Goal: Task Accomplishment & Management: Complete application form

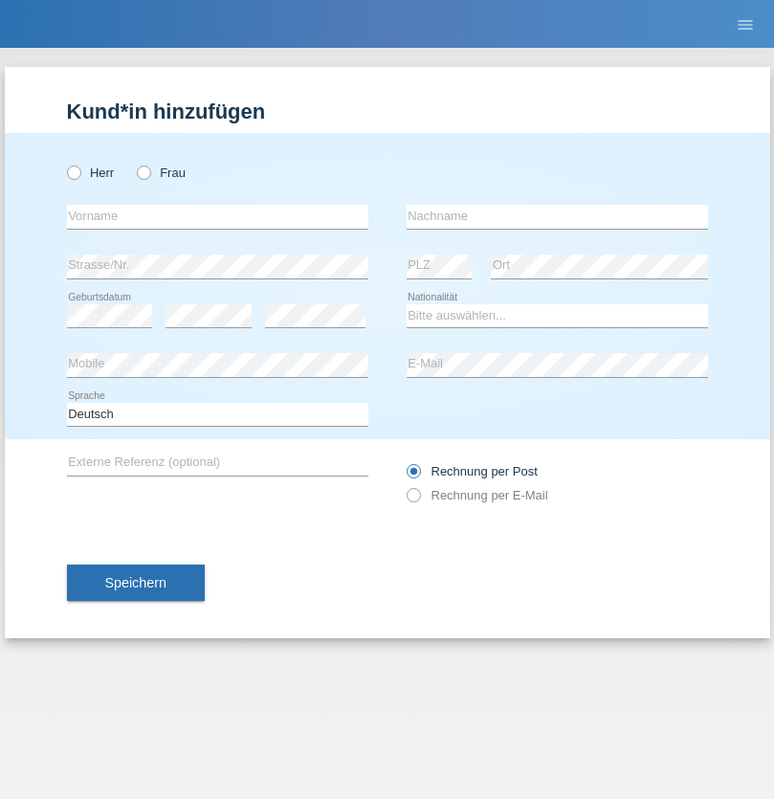
radio input "true"
click at [217, 216] on input "text" at bounding box center [217, 217] width 301 height 24
type input "Rachel"
click at [557, 216] on input "text" at bounding box center [557, 217] width 301 height 24
type input "Saudan"
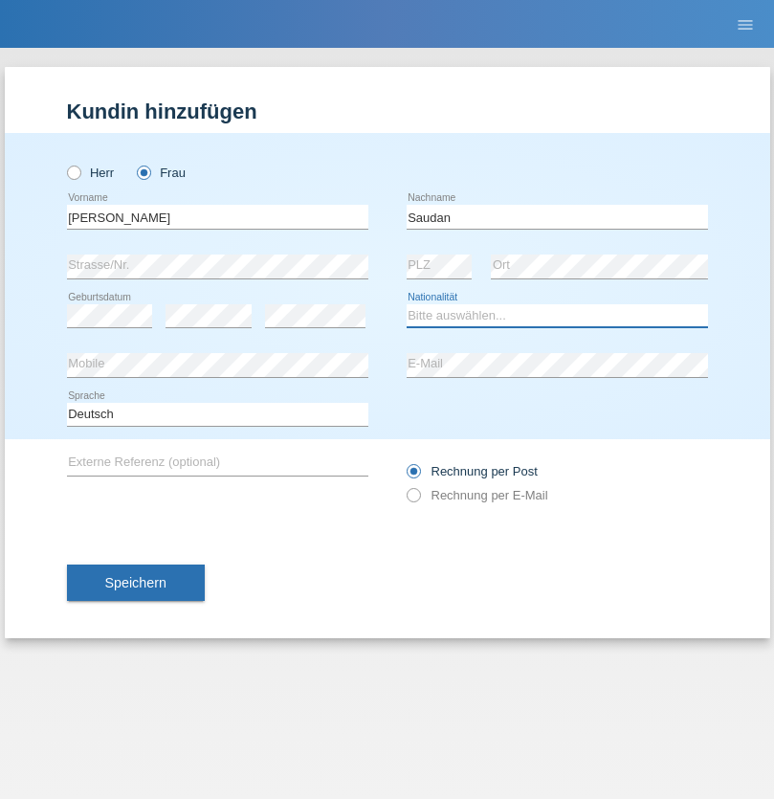
select select "CH"
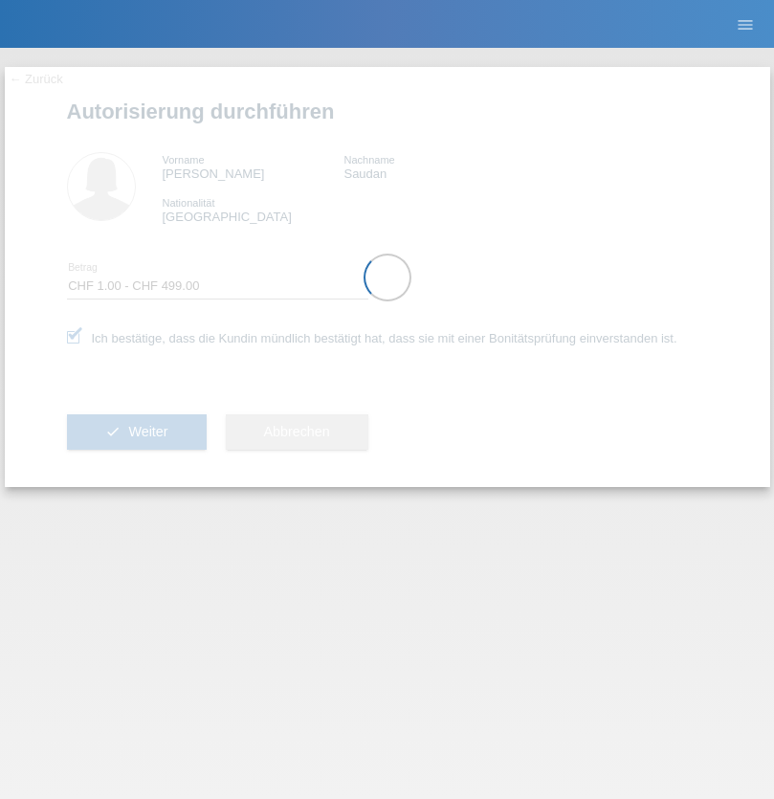
select select "1"
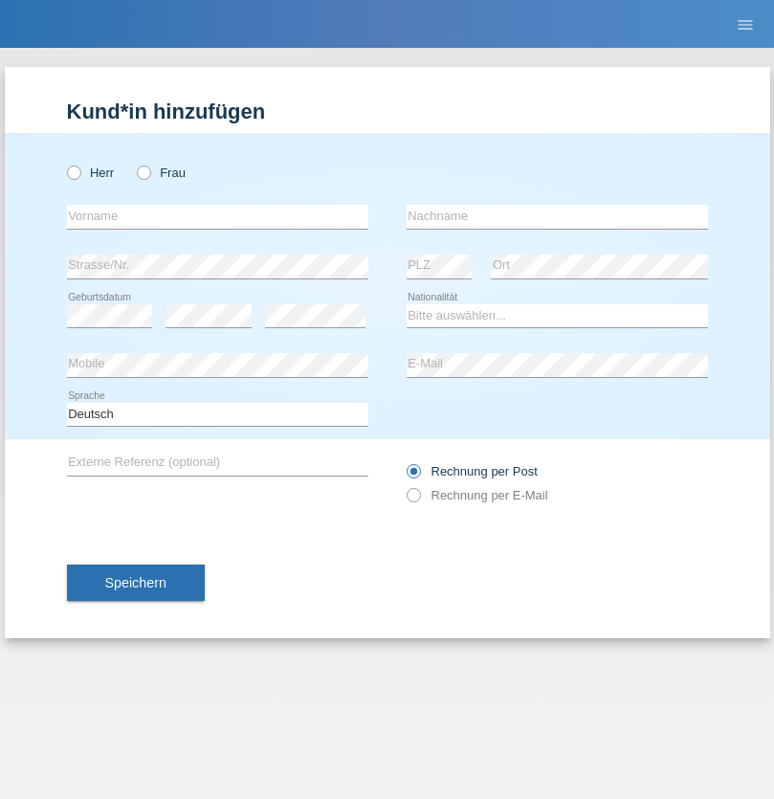
radio input "true"
click at [217, 216] on input "text" at bounding box center [217, 217] width 301 height 24
type input "[PERSON_NAME]"
click at [557, 216] on input "text" at bounding box center [557, 217] width 301 height 24
type input "Thoma"
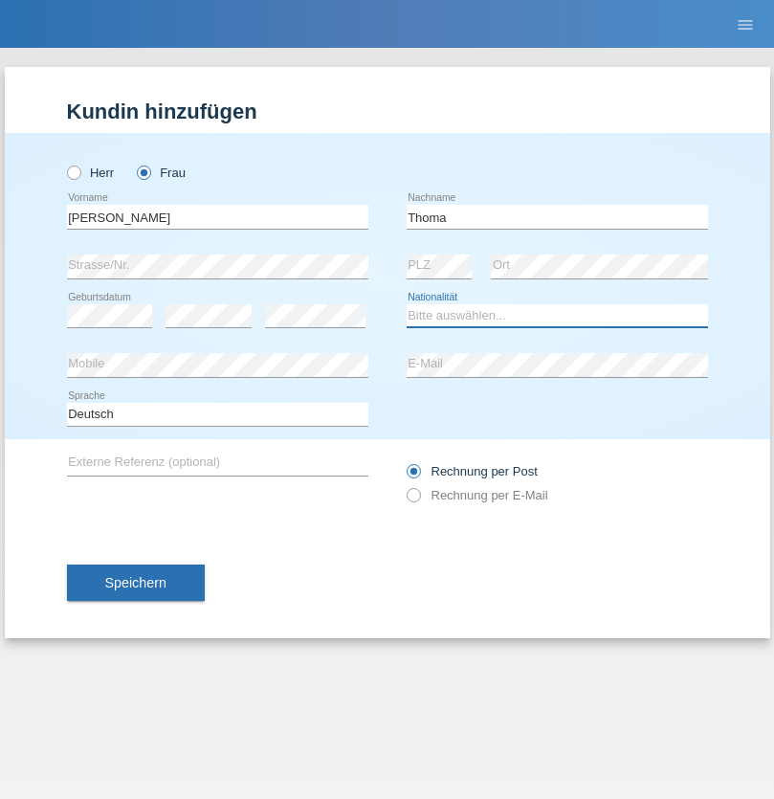
select select "CH"
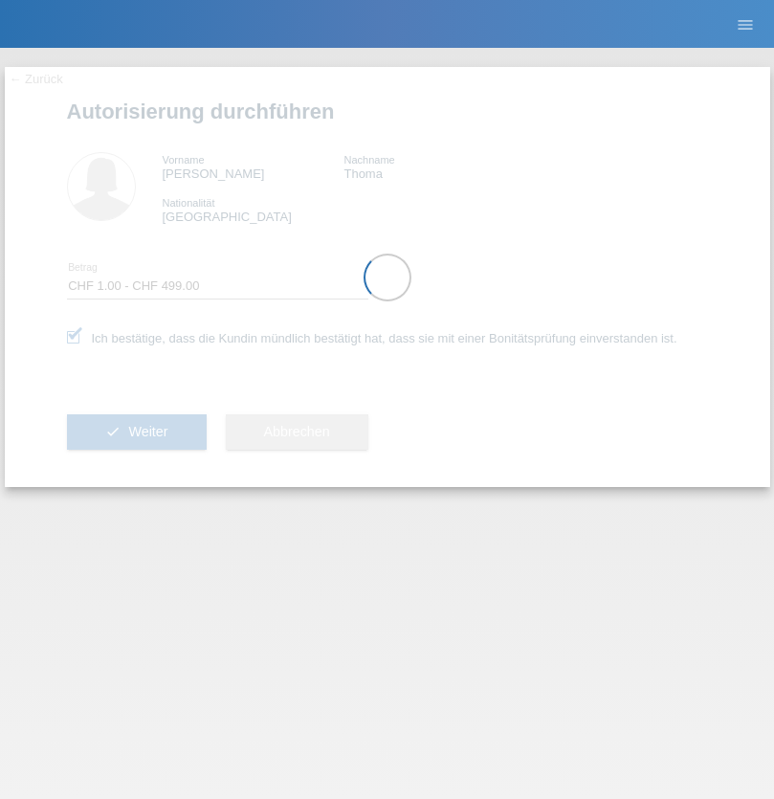
select select "1"
